Goal: Information Seeking & Learning: Learn about a topic

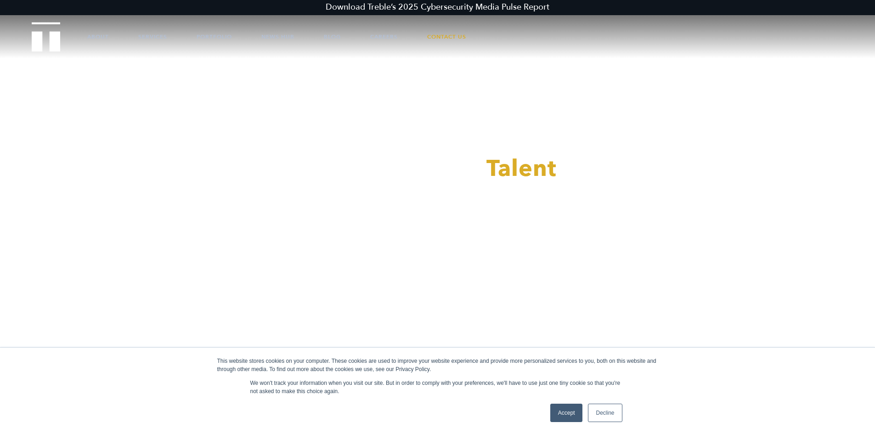
scroll to position [23, 0]
click at [160, 27] on link "Services" at bounding box center [152, 37] width 29 height 28
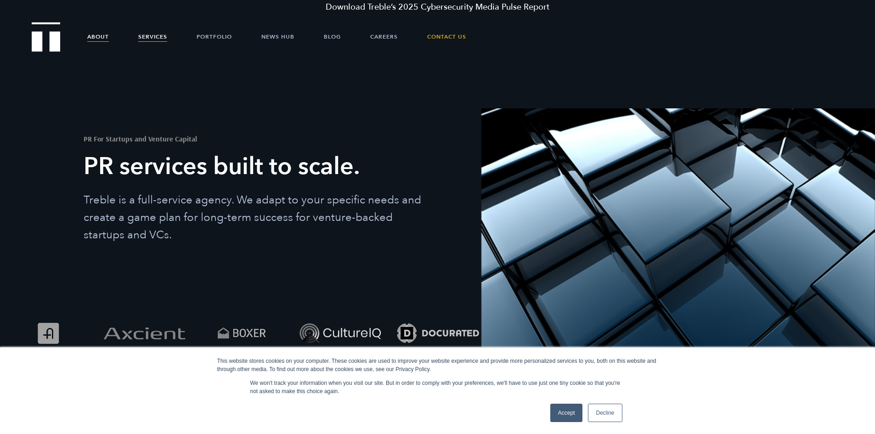
click at [107, 30] on link "About" at bounding box center [98, 37] width 22 height 28
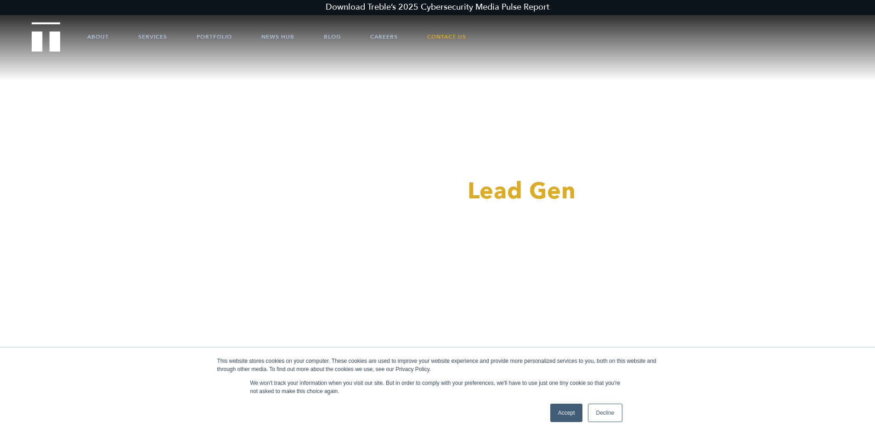
click at [86, 34] on ul "About Services Portfolio News Hub Blog Careers Contact Us" at bounding box center [437, 37] width 755 height 28
click at [91, 38] on link "About" at bounding box center [98, 37] width 22 height 28
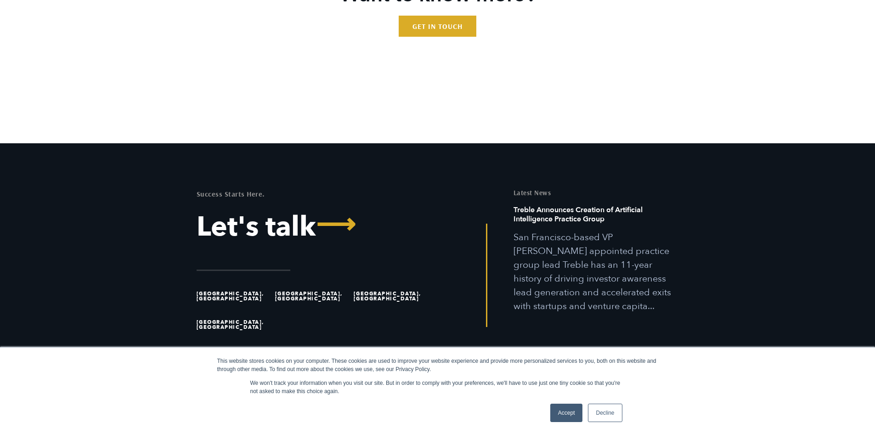
scroll to position [2782, 0]
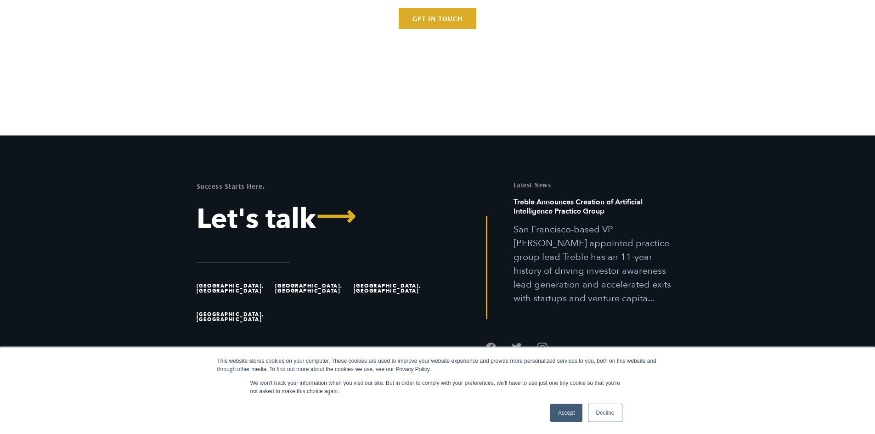
click at [219, 300] on li "[GEOGRAPHIC_DATA], [GEOGRAPHIC_DATA]" at bounding box center [234, 288] width 74 height 28
click at [608, 411] on link "Decline" at bounding box center [605, 413] width 34 height 18
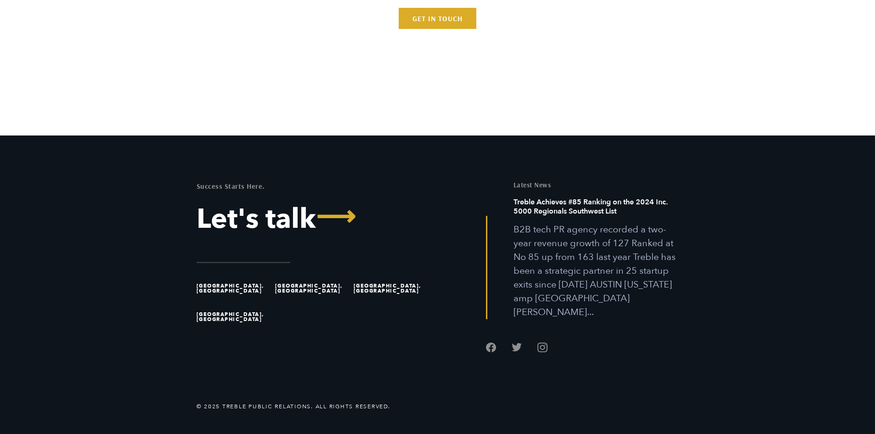
click at [228, 298] on li "[GEOGRAPHIC_DATA], [GEOGRAPHIC_DATA]" at bounding box center [234, 288] width 74 height 28
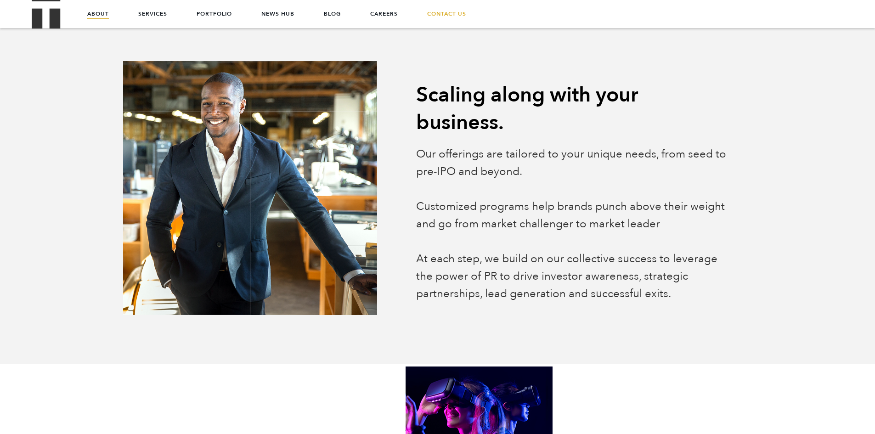
scroll to position [793, 0]
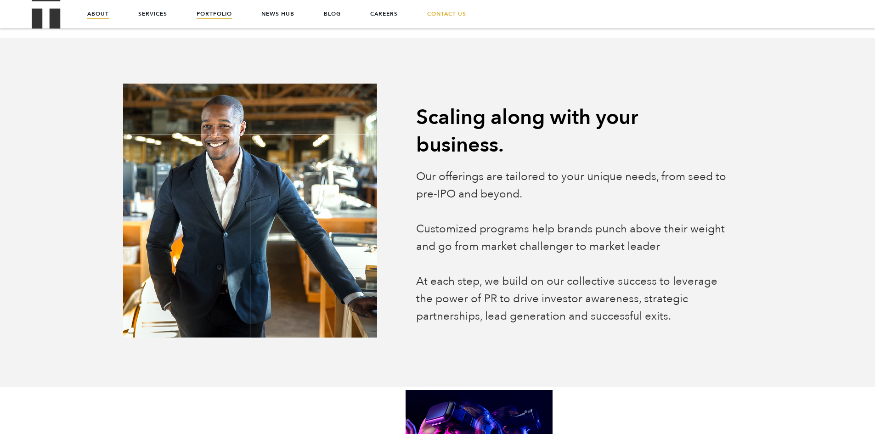
click at [222, 24] on link "Portfolio" at bounding box center [214, 14] width 35 height 28
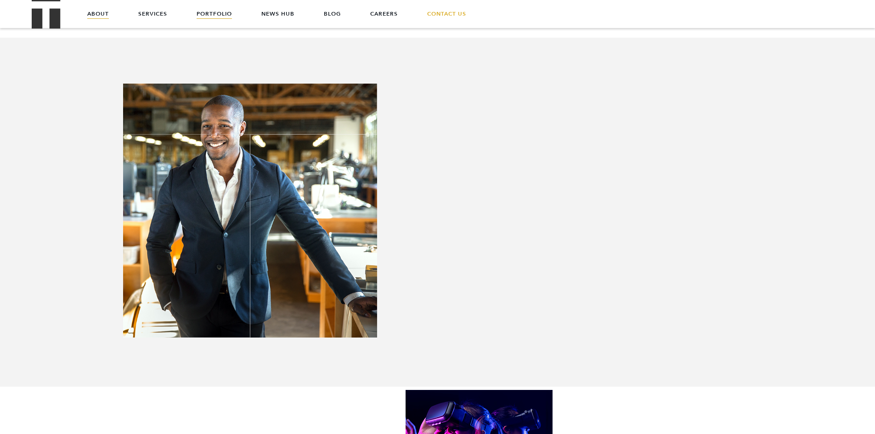
click at [209, 13] on link "Portfolio" at bounding box center [214, 14] width 35 height 28
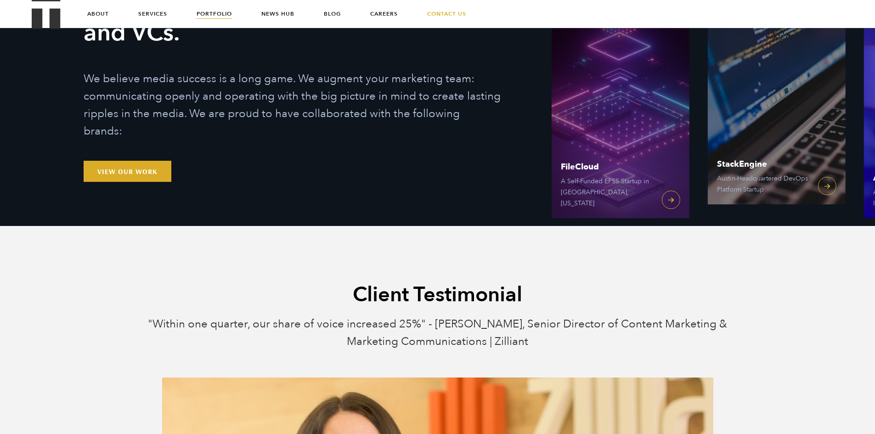
scroll to position [62, 0]
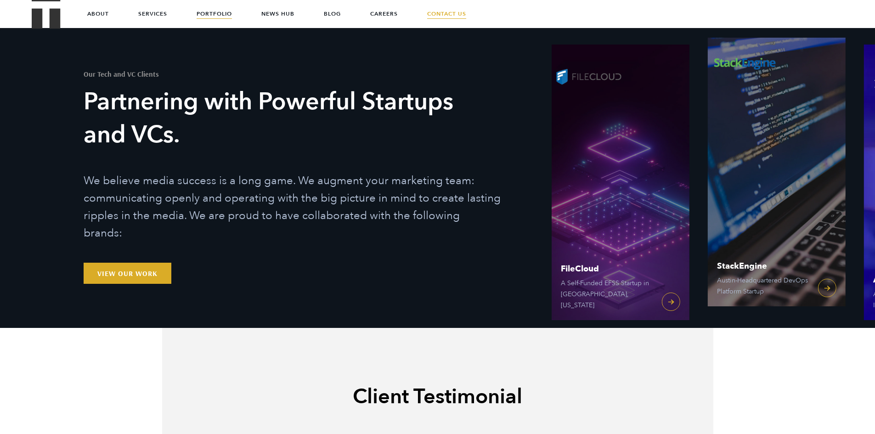
click at [433, 9] on link "Contact Us" at bounding box center [446, 14] width 39 height 28
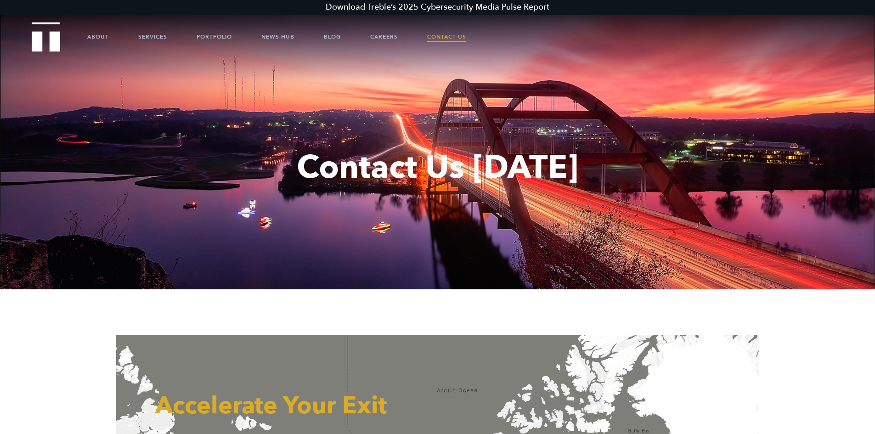
scroll to position [379, 0]
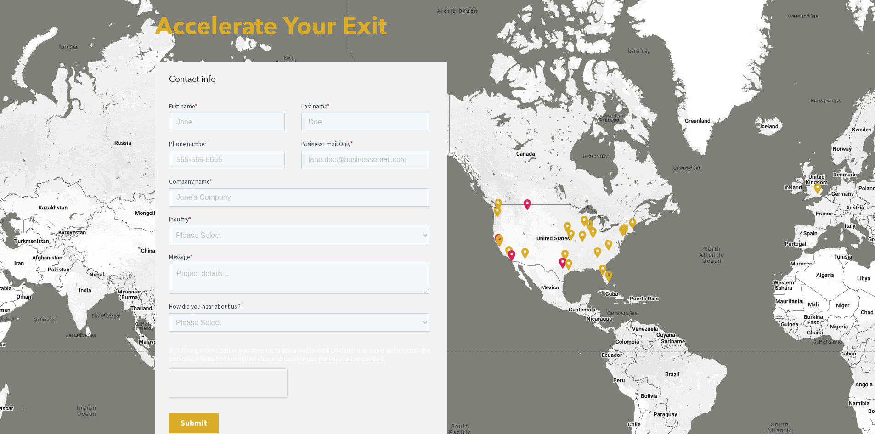
click at [126, 31] on div "Accelerate Your Exit Contact info" at bounding box center [437, 228] width 643 height 545
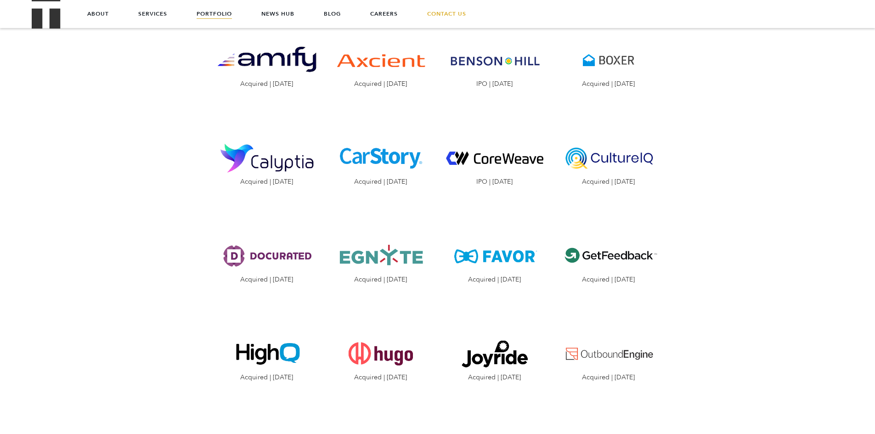
scroll to position [1092, 0]
click at [174, 204] on div "Treble’s scalable model has accelerated 29 successful portfolio exits since our…" at bounding box center [437, 343] width 551 height 949
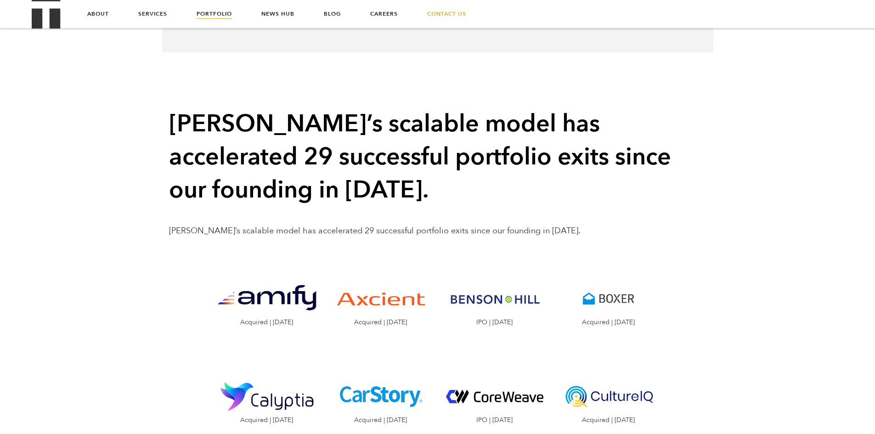
scroll to position [847, 0]
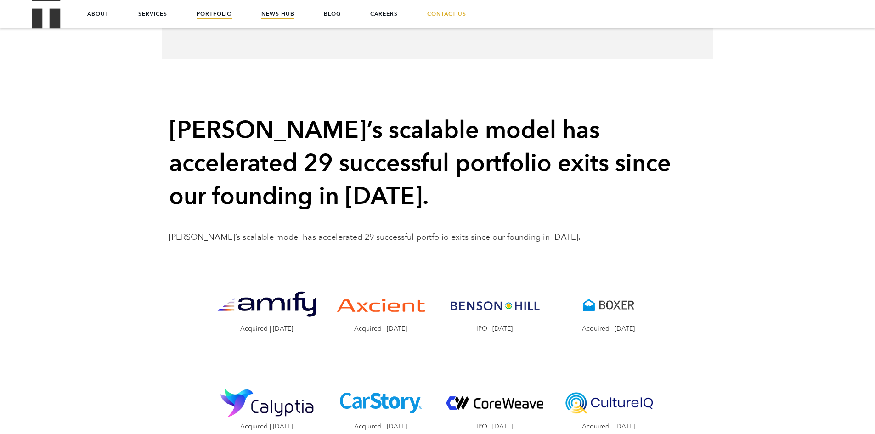
click at [286, 17] on link "News Hub" at bounding box center [277, 14] width 33 height 28
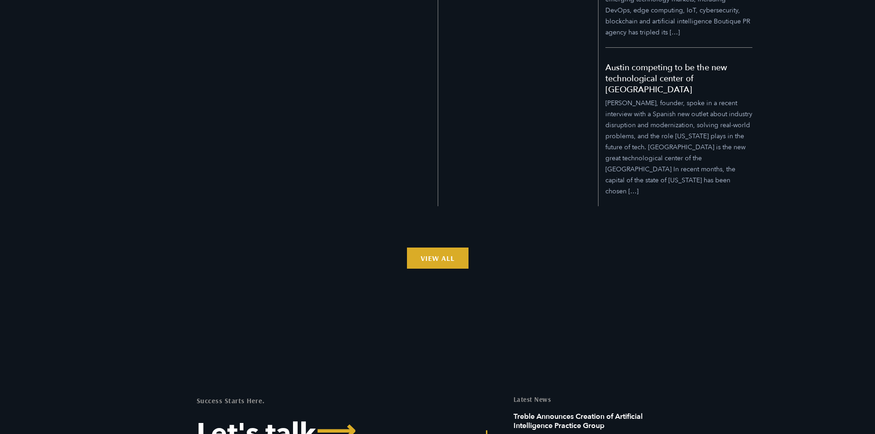
scroll to position [1211, 0]
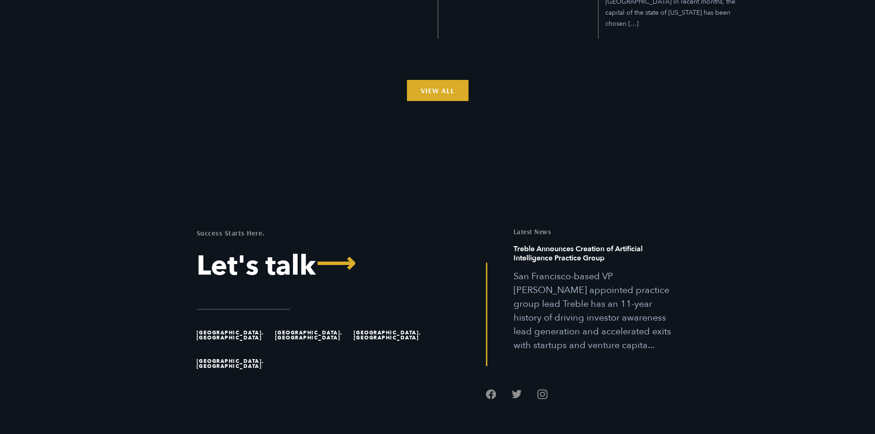
click at [202, 321] on li "[GEOGRAPHIC_DATA], [GEOGRAPHIC_DATA]" at bounding box center [234, 335] width 74 height 28
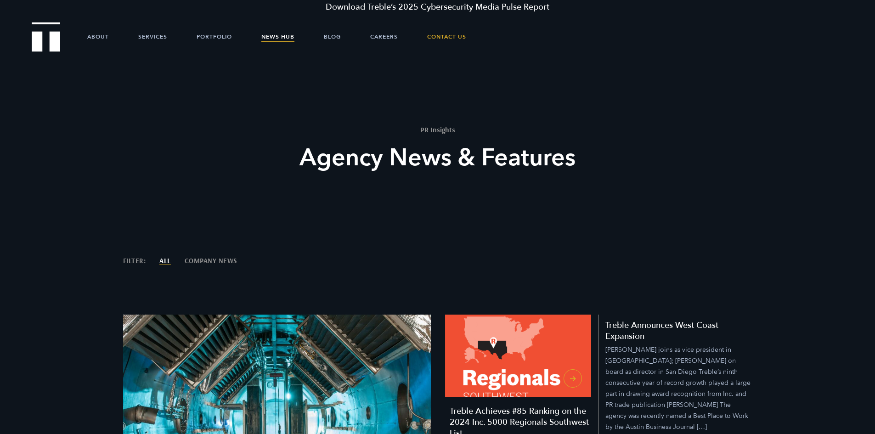
scroll to position [0, 0]
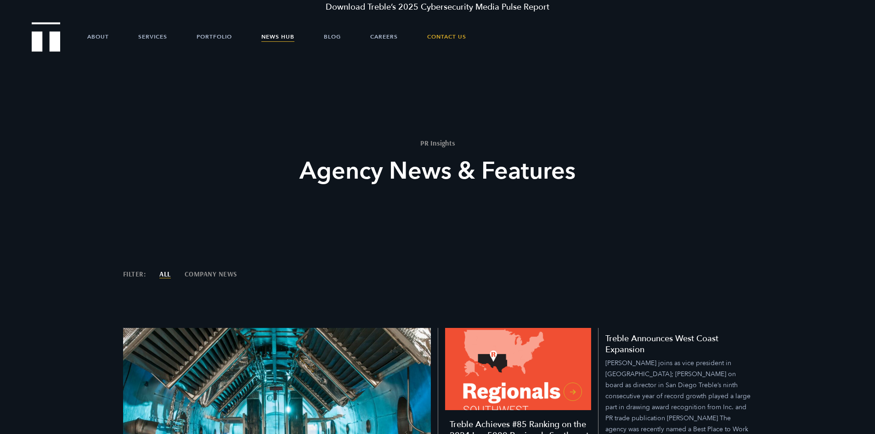
click at [169, 39] on ul "About Services Portfolio News Hub Blog Careers Contact Us" at bounding box center [437, 37] width 755 height 28
click at [167, 37] on link "Services" at bounding box center [152, 37] width 29 height 28
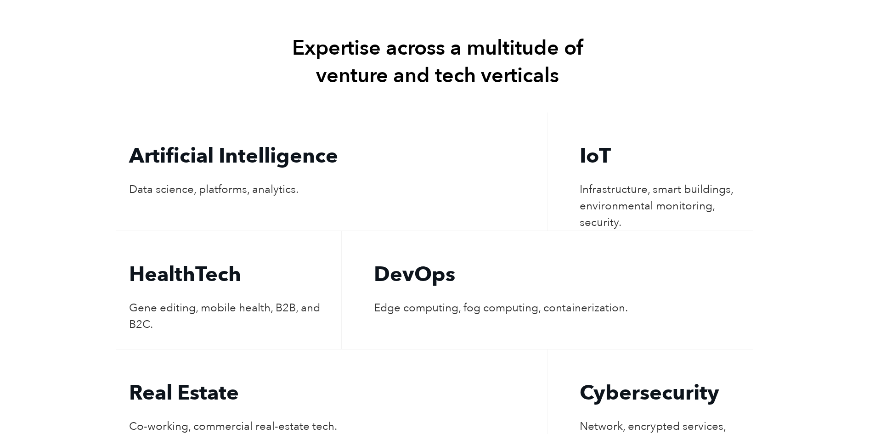
scroll to position [2003, 0]
